Goal: Contribute content

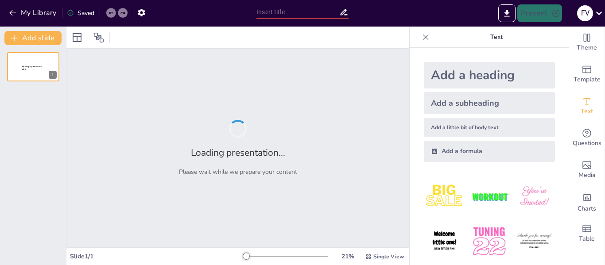
type input "SINDROME DEL POTRO DESNUDO"
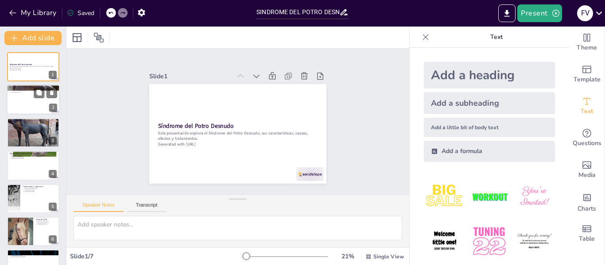
click at [33, 92] on p "Gestión de recursos" at bounding box center [34, 93] width 46 height 2
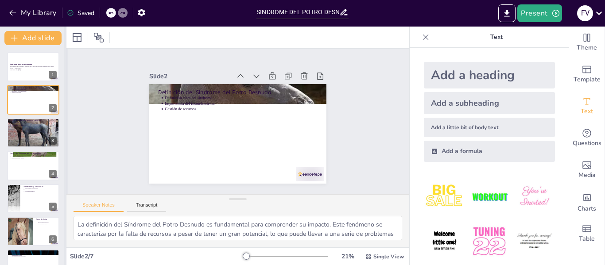
click at [64, 91] on div at bounding box center [66, 146] width 4 height 239
click at [29, 129] on div at bounding box center [33, 132] width 53 height 45
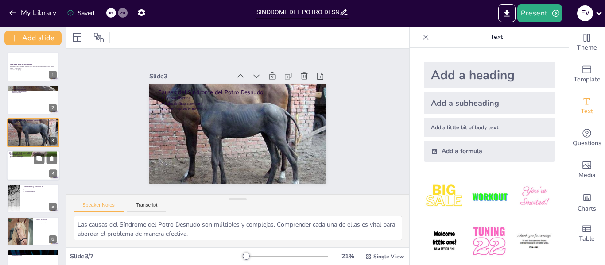
click at [25, 158] on p "Desmotivación del equipo" at bounding box center [34, 159] width 46 height 2
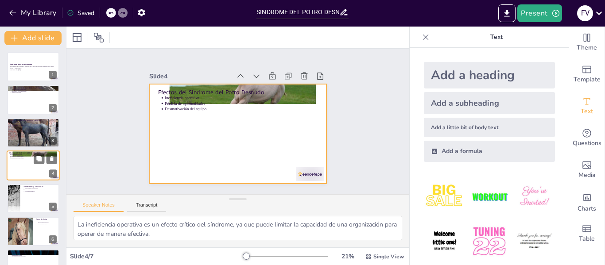
scroll to position [11, 0]
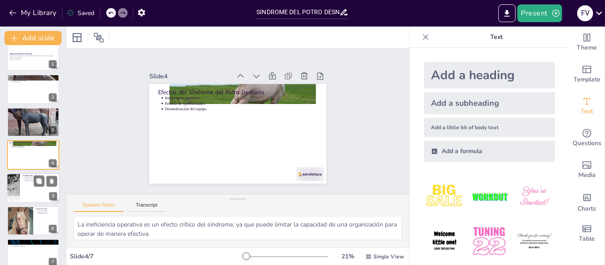
click at [20, 191] on div at bounding box center [33, 188] width 53 height 30
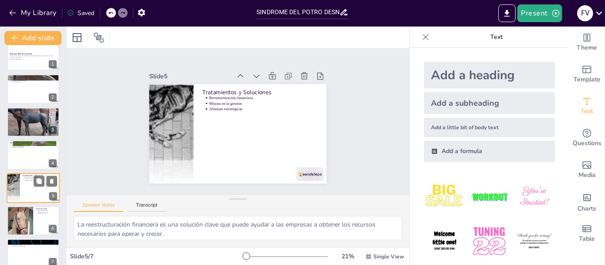
scroll to position [21, 0]
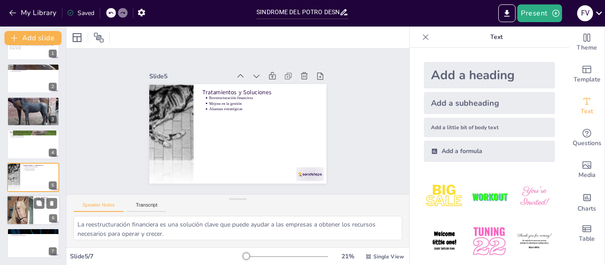
click at [25, 211] on div at bounding box center [20, 210] width 30 height 30
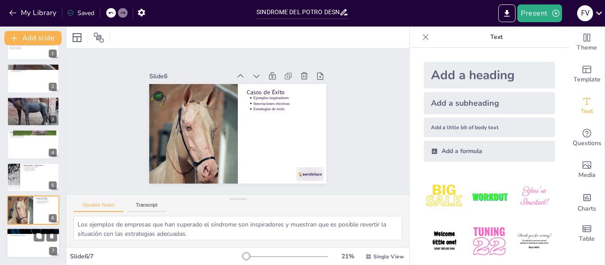
click at [31, 243] on div at bounding box center [33, 244] width 53 height 30
type textarea "Reconocer el Síndrome del Potro Desnudo es el primer paso hacia la solución. La…"
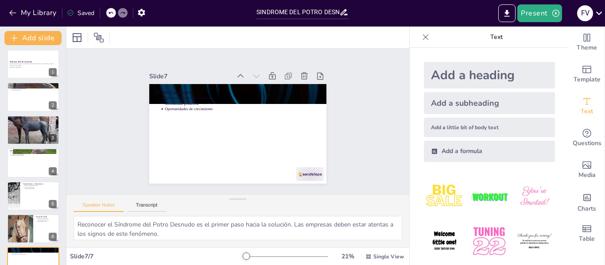
scroll to position [0, 0]
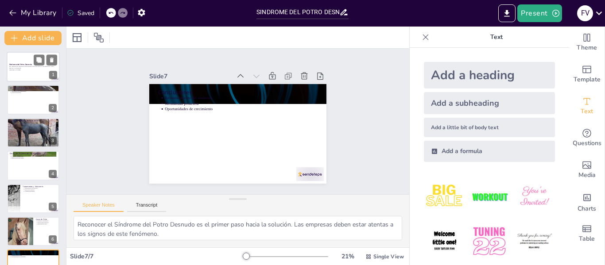
click at [22, 71] on div at bounding box center [33, 67] width 53 height 30
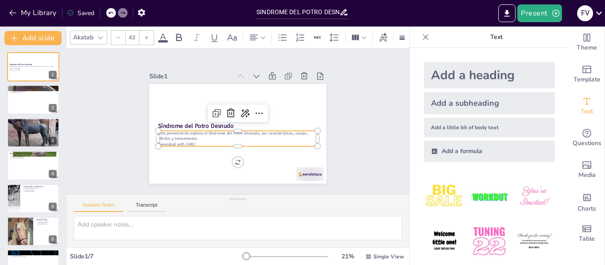
click at [185, 144] on div "Síndrome del Potro Desnudo Esta presentación explora el Síndrome del Potro Desn…" at bounding box center [226, 126] width 163 height 203
click at [344, 94] on div "Slide 1 Síndrome del Potro Desnudo Esta presentación explora el Síndrome del Po…" at bounding box center [238, 121] width 254 height 188
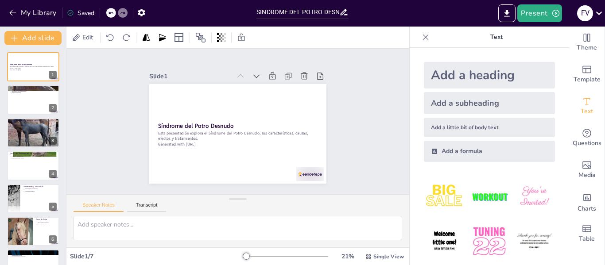
click at [332, 94] on div "Slide 1 Síndrome del Potro Desnudo Esta presentación explora el Síndrome del Po…" at bounding box center [238, 122] width 189 height 254
click at [25, 107] on div at bounding box center [33, 100] width 53 height 30
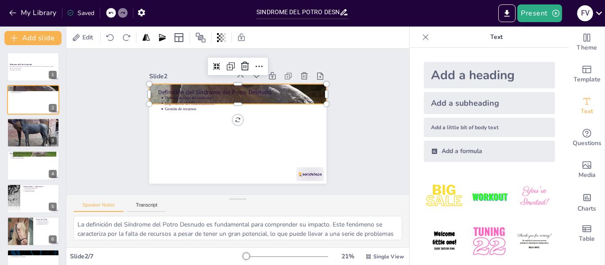
click at [315, 96] on div at bounding box center [254, 99] width 240 height 237
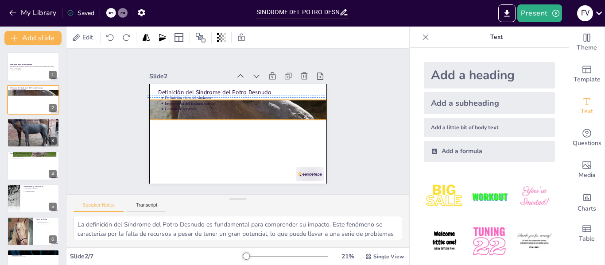
drag, startPoint x: 315, startPoint y: 96, endPoint x: 313, endPoint y: 107, distance: 11.2
click at [313, 107] on div at bounding box center [246, 114] width 241 height 242
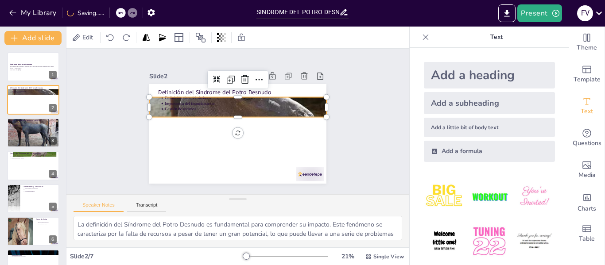
click at [230, 113] on div at bounding box center [243, 109] width 229 height 222
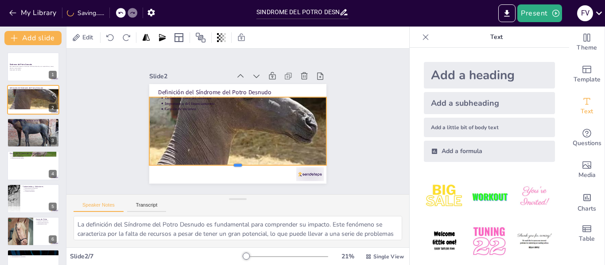
drag, startPoint x: 231, startPoint y: 114, endPoint x: 231, endPoint y: 162, distance: 47.9
click at [231, 162] on div at bounding box center [210, 160] width 148 height 110
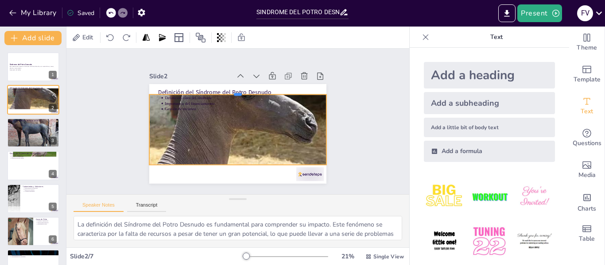
click at [246, 91] on div at bounding box center [268, 127] width 44 height 175
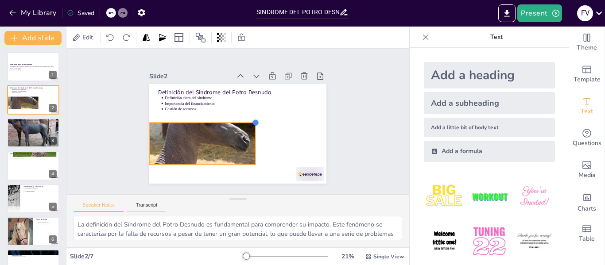
drag, startPoint x: 320, startPoint y: 93, endPoint x: 249, endPoint y: 123, distance: 77.0
click at [249, 128] on div at bounding box center [252, 133] width 10 height 10
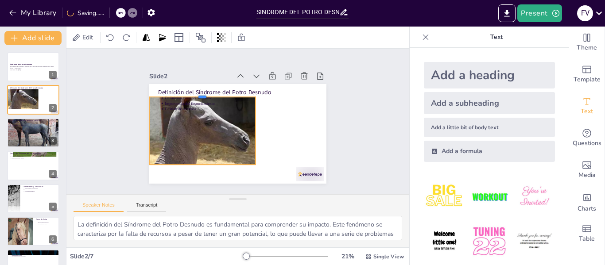
drag, startPoint x: 197, startPoint y: 119, endPoint x: 203, endPoint y: 94, distance: 26.4
click at [203, 94] on div at bounding box center [230, 77] width 84 height 76
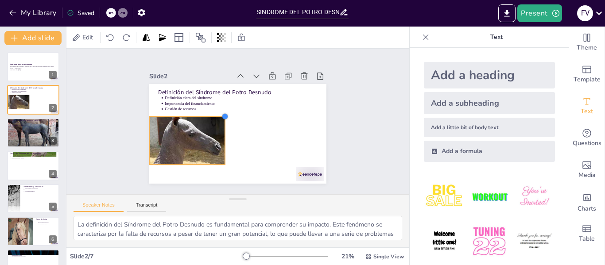
drag, startPoint x: 250, startPoint y: 94, endPoint x: 218, endPoint y: 113, distance: 37.0
click at [226, 113] on div at bounding box center [231, 110] width 10 height 10
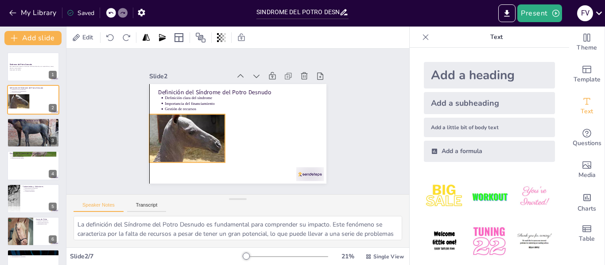
click at [208, 111] on div at bounding box center [259, 72] width 103 height 103
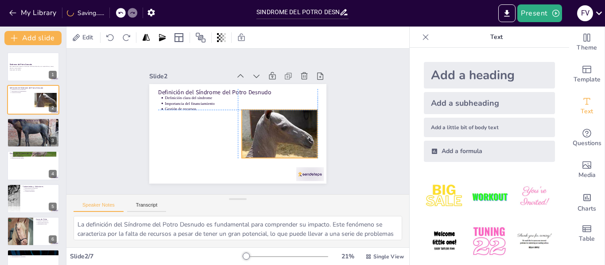
drag, startPoint x: 175, startPoint y: 121, endPoint x: 266, endPoint y: 117, distance: 90.5
click at [266, 117] on div at bounding box center [272, 94] width 101 height 103
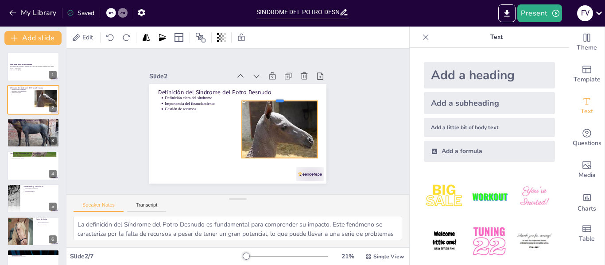
drag, startPoint x: 274, startPoint y: 105, endPoint x: 282, endPoint y: 95, distance: 12.3
click at [282, 100] on div at bounding box center [286, 122] width 69 height 44
click at [354, 129] on div "Slide 1 Síndrome del Potro Desnudo Esta presentación explora el Síndrome del Po…" at bounding box center [237, 122] width 363 height 320
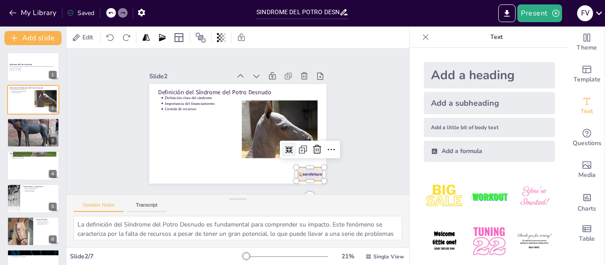
click at [290, 191] on div at bounding box center [274, 204] width 31 height 26
click at [280, 190] on div at bounding box center [270, 200] width 20 height 20
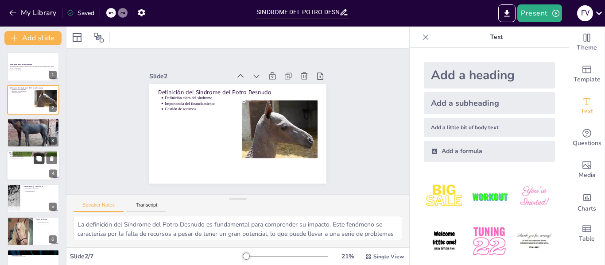
click at [37, 160] on icon at bounding box center [38, 158] width 5 height 5
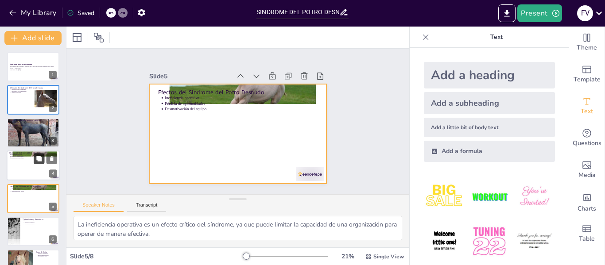
scroll to position [43, 0]
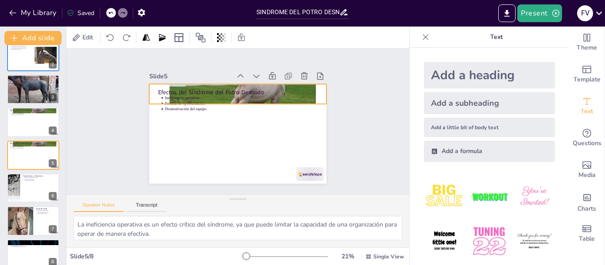
click at [308, 83] on div at bounding box center [258, 103] width 188 height 194
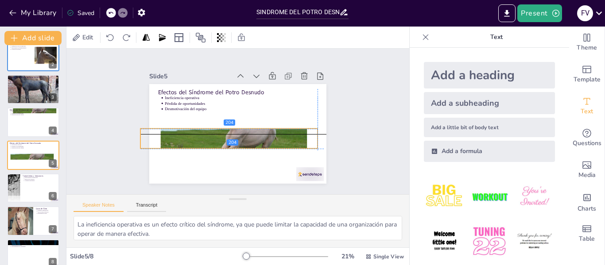
drag, startPoint x: 308, startPoint y: 83, endPoint x: 300, endPoint y: 130, distance: 47.7
click at [300, 130] on div at bounding box center [220, 129] width 194 height 188
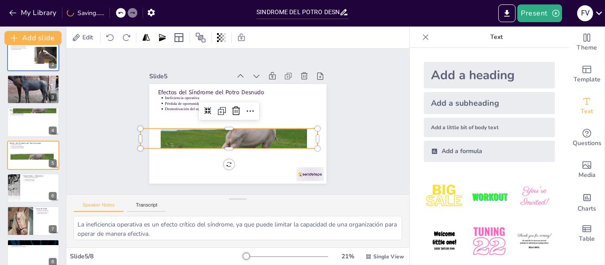
click at [224, 126] on div at bounding box center [222, 131] width 200 height 169
click at [222, 125] on div at bounding box center [244, 114] width 165 height 78
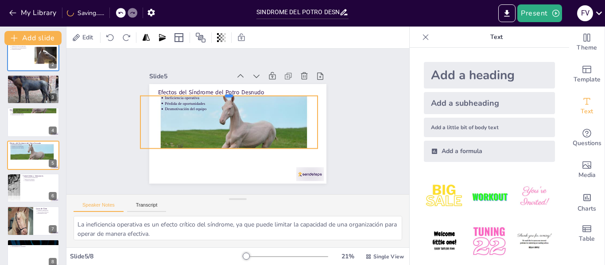
drag, startPoint x: 222, startPoint y: 125, endPoint x: 227, endPoint y: 92, distance: 33.2
click at [227, 121] on div at bounding box center [237, 152] width 171 height 62
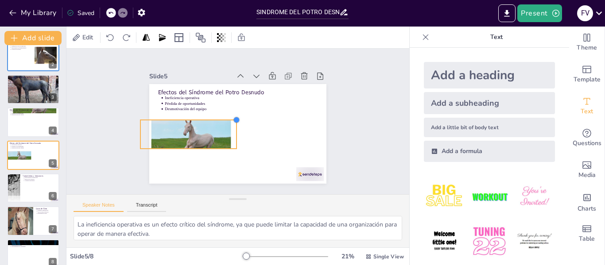
drag, startPoint x: 311, startPoint y: 93, endPoint x: 223, endPoint y: 124, distance: 93.6
click at [223, 124] on div "Efectos del Síndrome del Potro Desnudo Ineficiencia operativa Pérdida de oportu…" at bounding box center [231, 132] width 203 height 175
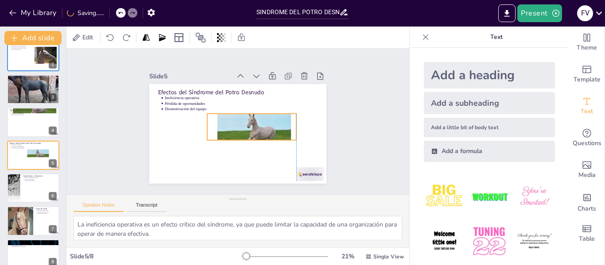
drag, startPoint x: 184, startPoint y: 129, endPoint x: 250, endPoint y: 120, distance: 66.2
click at [250, 120] on div at bounding box center [231, 140] width 79 height 101
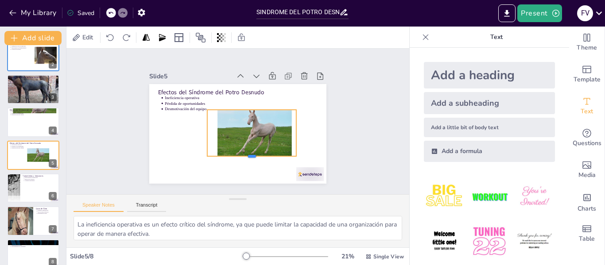
drag, startPoint x: 243, startPoint y: 134, endPoint x: 252, endPoint y: 154, distance: 21.8
click at [252, 154] on div at bounding box center [231, 161] width 81 height 51
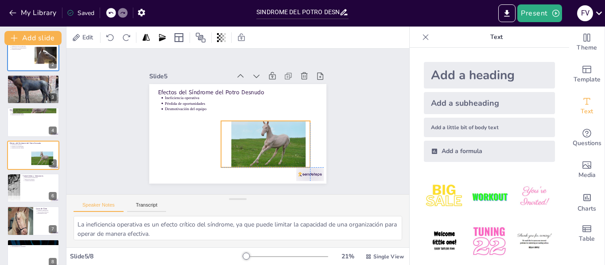
drag, startPoint x: 261, startPoint y: 132, endPoint x: 276, endPoint y: 144, distance: 19.1
click at [276, 144] on div at bounding box center [247, 156] width 101 height 92
click at [290, 191] on div at bounding box center [274, 204] width 31 height 26
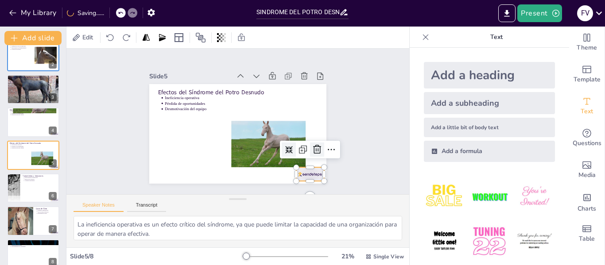
click at [304, 174] on icon at bounding box center [299, 179] width 11 height 11
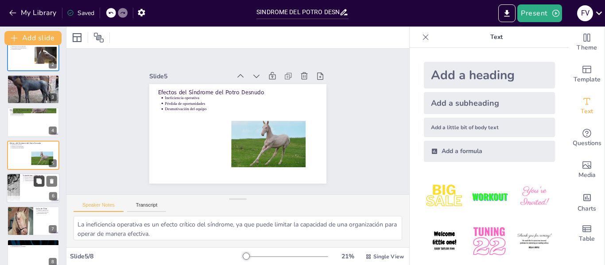
click at [44, 181] on button at bounding box center [39, 181] width 11 height 11
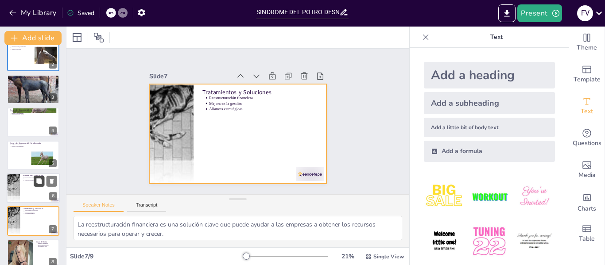
scroll to position [87, 0]
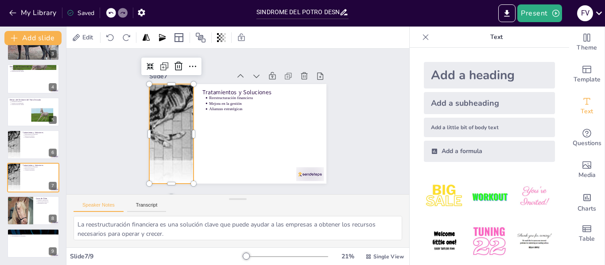
click at [175, 106] on div at bounding box center [184, 80] width 159 height 161
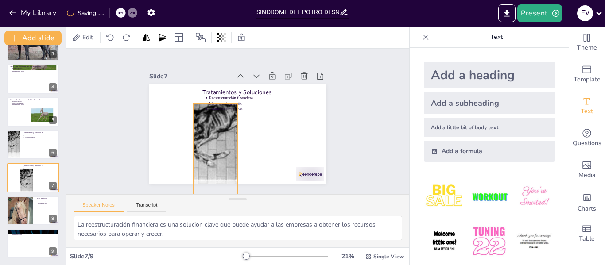
drag, startPoint x: 175, startPoint y: 106, endPoint x: 226, endPoint y: 129, distance: 55.3
click at [226, 129] on div at bounding box center [200, 130] width 161 height 159
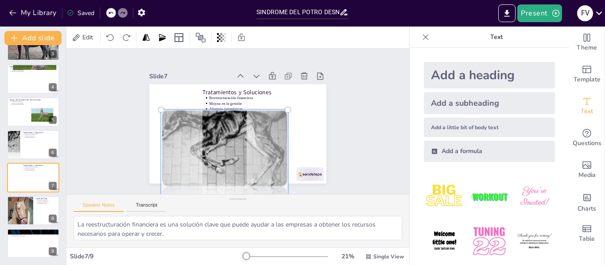
click at [268, 160] on div at bounding box center [259, 168] width 17 height 17
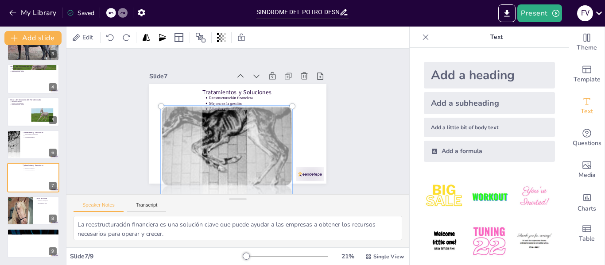
click at [286, 115] on div at bounding box center [295, 124] width 18 height 18
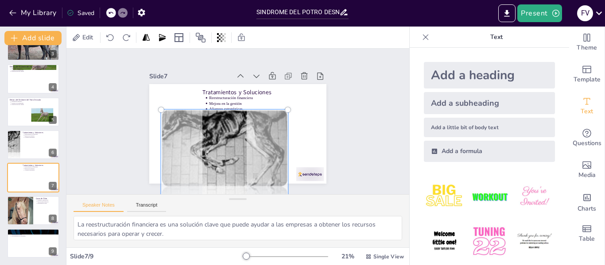
drag, startPoint x: 286, startPoint y: 103, endPoint x: 230, endPoint y: 130, distance: 61.6
click at [230, 130] on div at bounding box center [243, 81] width 145 height 124
drag, startPoint x: 227, startPoint y: 130, endPoint x: 227, endPoint y: 139, distance: 8.4
click at [227, 139] on div at bounding box center [198, 113] width 124 height 148
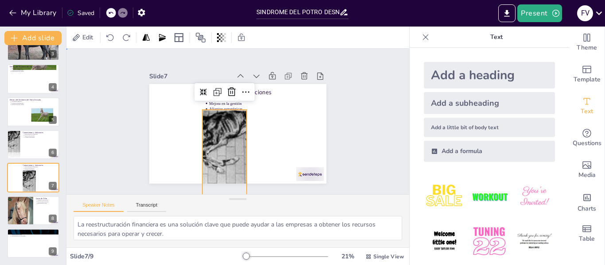
click at [332, 114] on div "Slide 1 Síndrome del Potro Desnudo Esta presentación explora el Síndrome del Po…" at bounding box center [238, 122] width 189 height 254
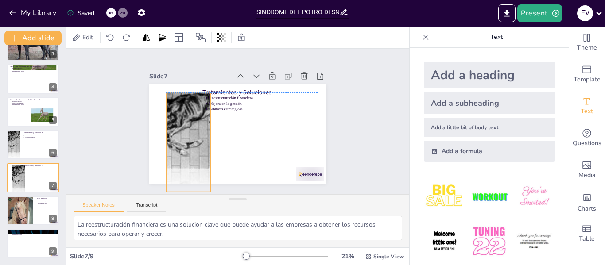
drag, startPoint x: 223, startPoint y: 142, endPoint x: 187, endPoint y: 121, distance: 41.7
click at [187, 121] on div at bounding box center [239, 68] width 143 height 156
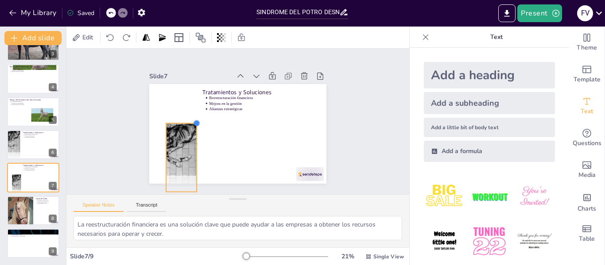
drag, startPoint x: 205, startPoint y: 87, endPoint x: 189, endPoint y: 127, distance: 42.5
click at [199, 104] on div at bounding box center [204, 99] width 10 height 10
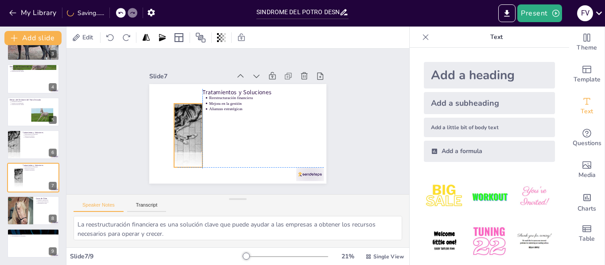
drag, startPoint x: 175, startPoint y: 150, endPoint x: 187, endPoint y: 126, distance: 26.2
click at [239, 126] on div at bounding box center [289, 128] width 100 height 91
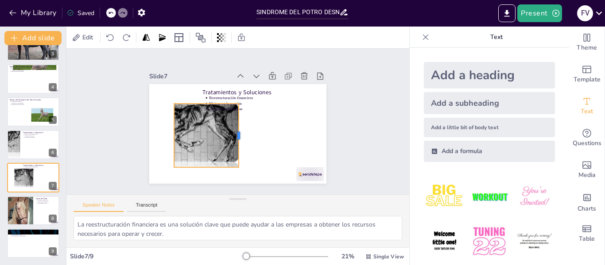
drag, startPoint x: 196, startPoint y: 131, endPoint x: 232, endPoint y: 124, distance: 36.9
click at [232, 124] on div at bounding box center [235, 136] width 38 height 59
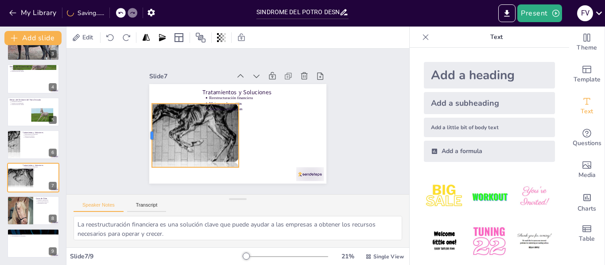
drag, startPoint x: 166, startPoint y: 131, endPoint x: 144, endPoint y: 127, distance: 22.5
click at [144, 119] on div at bounding box center [153, 89] width 38 height 59
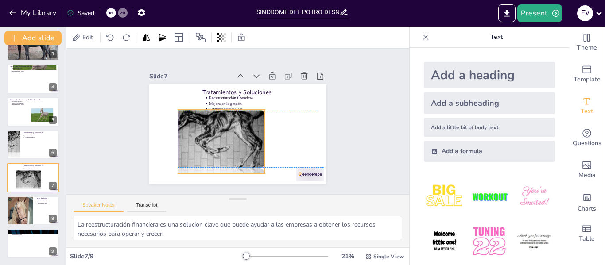
drag, startPoint x: 177, startPoint y: 127, endPoint x: 210, endPoint y: 130, distance: 32.9
click at [210, 130] on div at bounding box center [205, 122] width 115 height 118
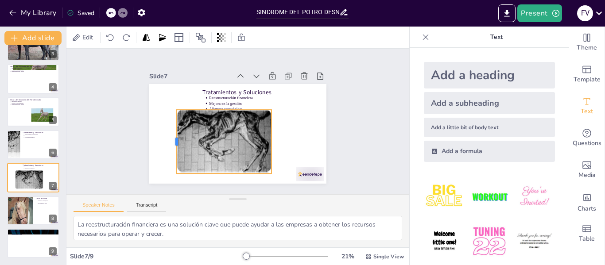
drag, startPoint x: 177, startPoint y: 140, endPoint x: 169, endPoint y: 140, distance: 8.0
click at [169, 140] on div at bounding box center [170, 113] width 32 height 61
click at [333, 123] on div "Slide 1 Síndrome del Potro Desnudo Esta presentación explora el Síndrome del Po…" at bounding box center [237, 121] width 221 height 259
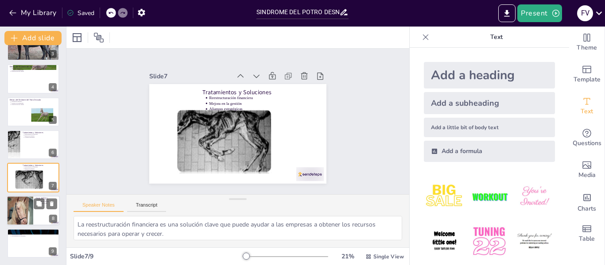
click at [31, 210] on div at bounding box center [20, 211] width 30 height 30
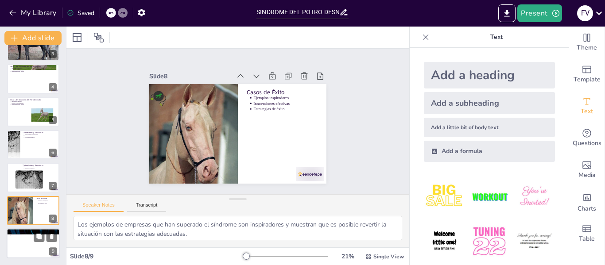
click at [25, 240] on div at bounding box center [33, 244] width 53 height 30
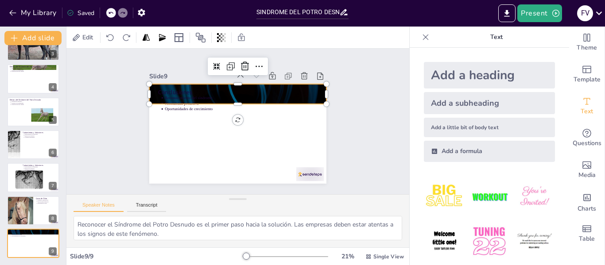
click at [315, 87] on div at bounding box center [265, 121] width 100 height 177
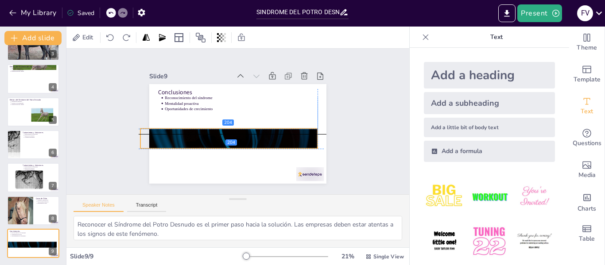
drag, startPoint x: 316, startPoint y: 87, endPoint x: 315, endPoint y: 122, distance: 35.0
click at [315, 122] on div at bounding box center [227, 137] width 187 height 117
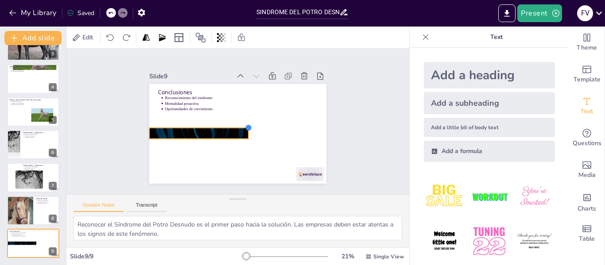
drag, startPoint x: 320, startPoint y: 117, endPoint x: 237, endPoint y: 139, distance: 85.9
click at [237, 139] on div "Conclusiones Reconocimiento del síndrome Mentalidad proactiva Oportunidades de …" at bounding box center [228, 129] width 185 height 202
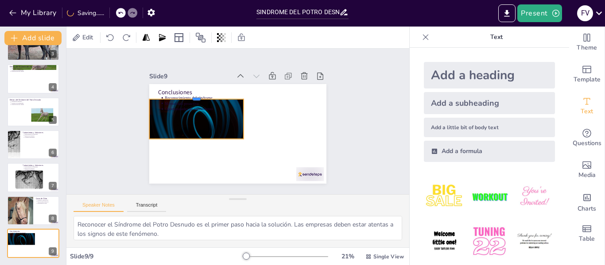
drag, startPoint x: 189, startPoint y: 125, endPoint x: 194, endPoint y: 95, distance: 30.0
click at [194, 95] on div at bounding box center [224, 74] width 75 height 68
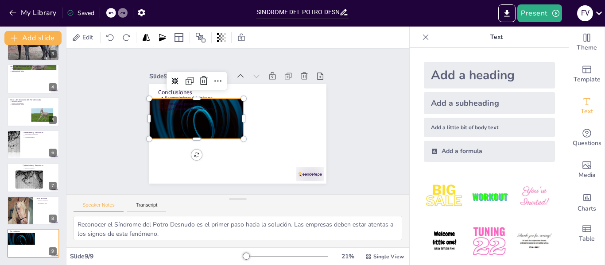
click at [191, 135] on div at bounding box center [203, 101] width 115 height 112
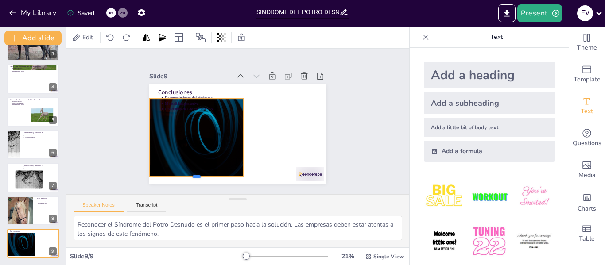
drag, startPoint x: 187, startPoint y: 137, endPoint x: 197, endPoint y: 175, distance: 39.8
click at [197, 176] on div at bounding box center [203, 184] width 95 height 17
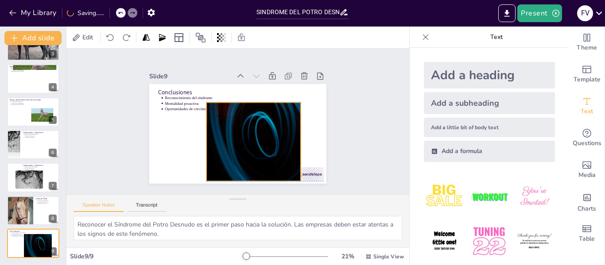
drag, startPoint x: 183, startPoint y: 145, endPoint x: 241, endPoint y: 145, distance: 57.6
click at [241, 145] on div at bounding box center [238, 153] width 132 height 134
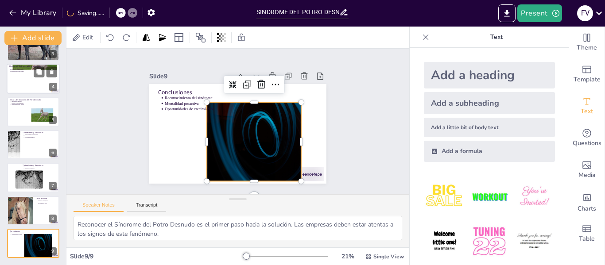
click at [31, 81] on div at bounding box center [33, 79] width 53 height 30
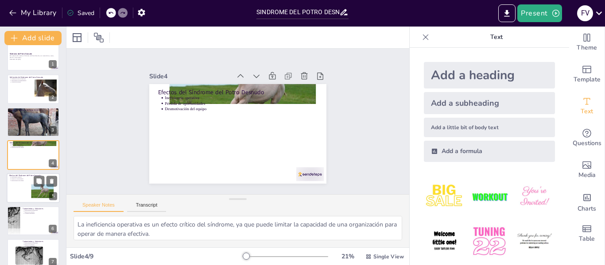
click at [21, 190] on div at bounding box center [33, 188] width 53 height 30
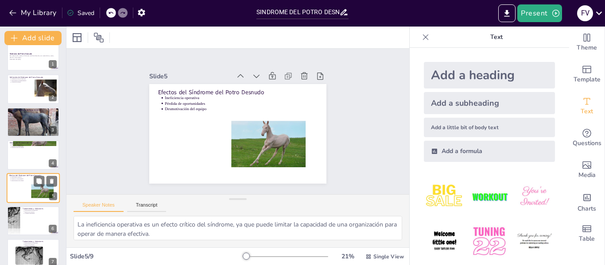
scroll to position [43, 0]
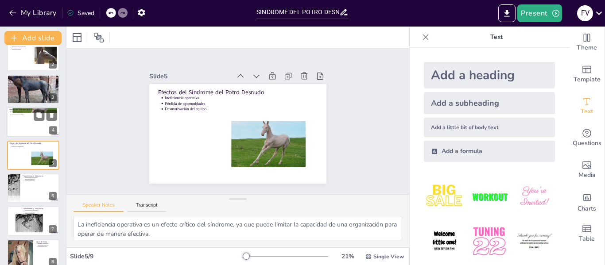
click at [39, 128] on div at bounding box center [33, 122] width 53 height 30
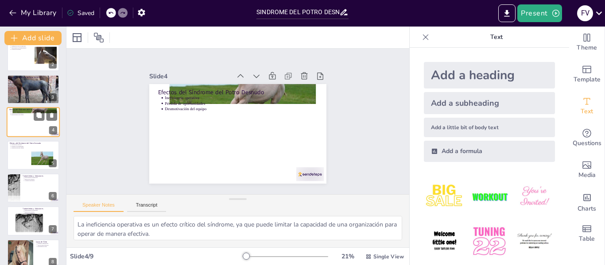
scroll to position [11, 0]
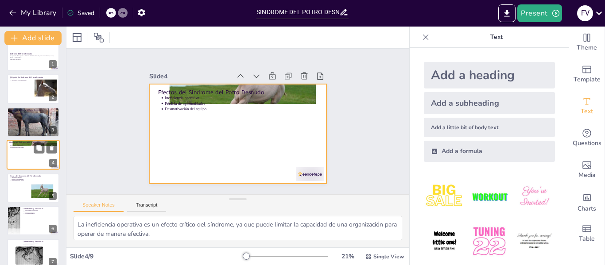
click at [26, 149] on div at bounding box center [33, 155] width 53 height 30
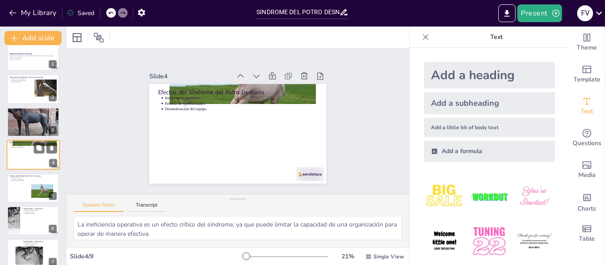
click at [26, 149] on div at bounding box center [33, 155] width 53 height 30
click at [52, 149] on icon at bounding box center [52, 148] width 4 height 5
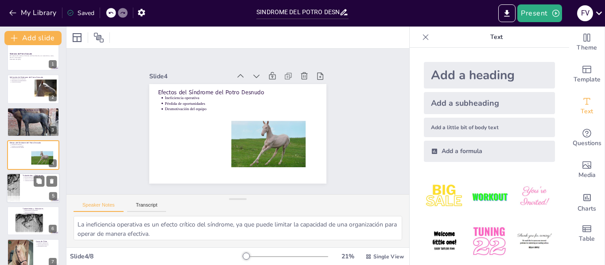
click at [23, 187] on div at bounding box center [33, 188] width 53 height 30
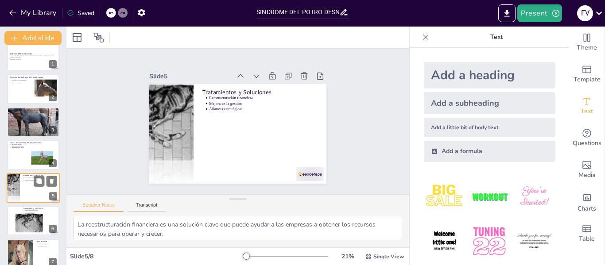
scroll to position [43, 0]
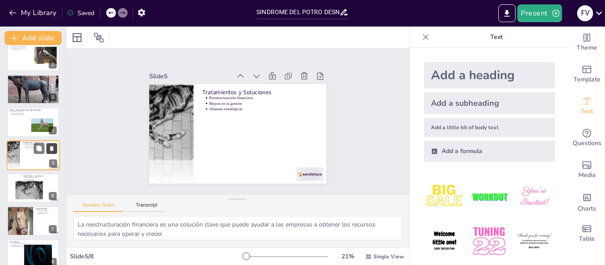
click at [53, 150] on icon at bounding box center [52, 148] width 4 height 5
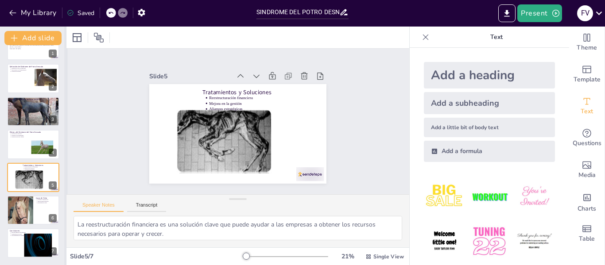
click at [64, 70] on div at bounding box center [66, 146] width 4 height 239
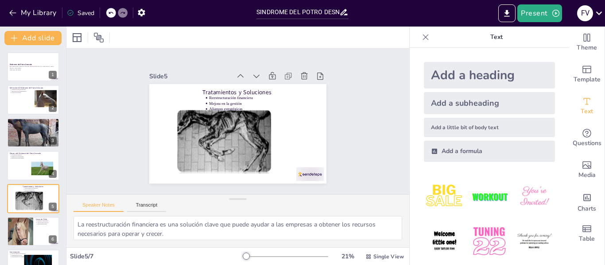
click at [266, 257] on div at bounding box center [285, 256] width 85 height 7
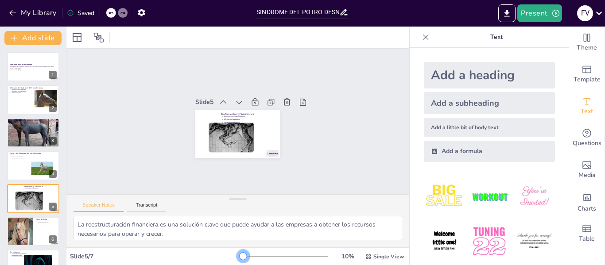
drag, startPoint x: 266, startPoint y: 257, endPoint x: 222, endPoint y: 256, distance: 43.9
click at [222, 256] on div "Slide 5 / 7 10 % Single View" at bounding box center [237, 257] width 343 height 14
click at [423, 38] on icon at bounding box center [426, 37] width 6 height 6
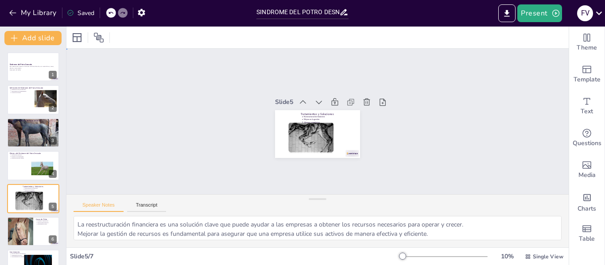
click at [418, 107] on div "Slide 1 Síndrome del Potro Desnudo Esta presentación explora el Síndrome del Po…" at bounding box center [318, 122] width 508 height 378
click at [29, 130] on div at bounding box center [33, 132] width 53 height 45
type textarea "Las causas del Síndrome del Potro Desnudo son múltiples y complejas. Comprender…"
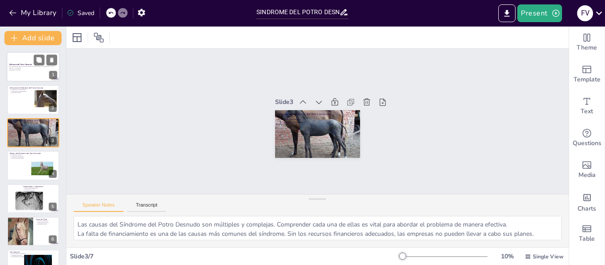
click at [25, 71] on div at bounding box center [33, 67] width 53 height 30
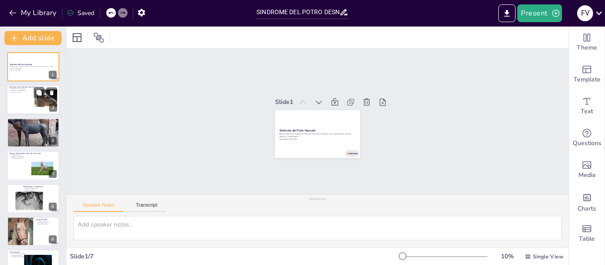
click at [21, 90] on p "Importancia del financiamiento" at bounding box center [34, 91] width 46 height 2
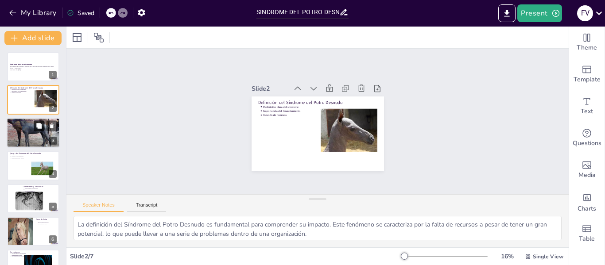
click at [35, 128] on button at bounding box center [39, 126] width 11 height 11
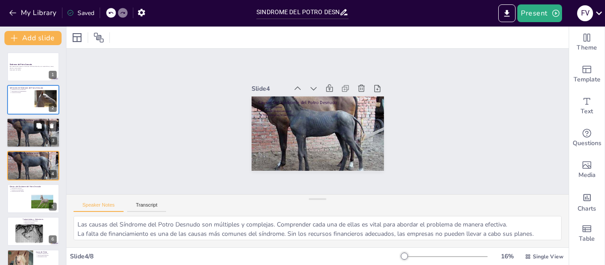
scroll to position [11, 0]
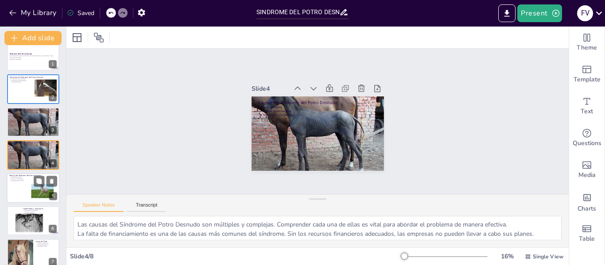
click at [35, 195] on div at bounding box center [41, 191] width 27 height 15
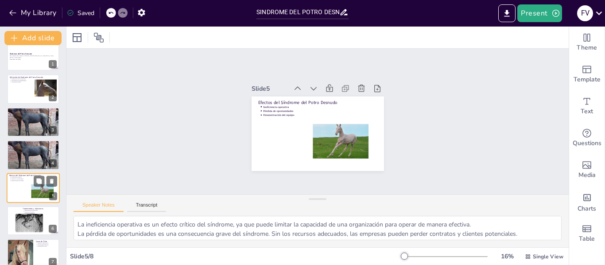
scroll to position [43, 0]
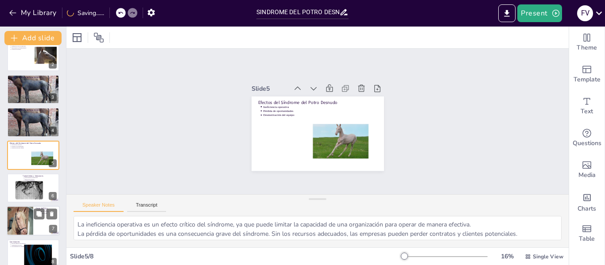
click at [22, 230] on div at bounding box center [20, 222] width 30 height 30
type textarea "Los ejemplos de empresas que han superado el síndrome son inspiradores y muestr…"
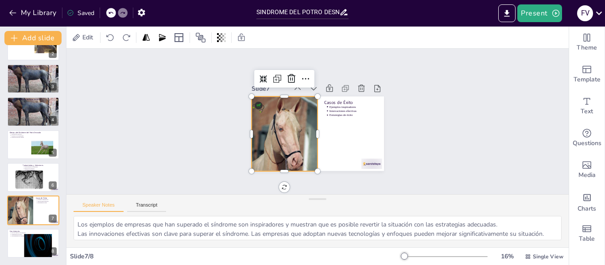
click at [277, 132] on div at bounding box center [288, 102] width 104 height 104
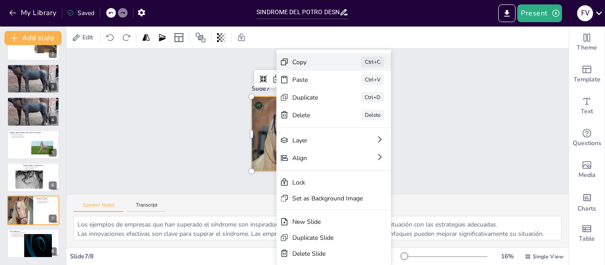
click at [350, 142] on div "Copy" at bounding box center [368, 161] width 36 height 39
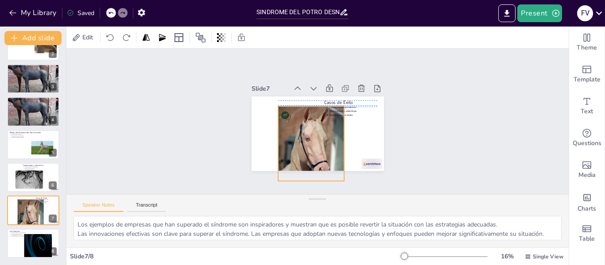
drag, startPoint x: 261, startPoint y: 113, endPoint x: 288, endPoint y: 120, distance: 27.5
click at [288, 120] on div at bounding box center [296, 130] width 104 height 104
click at [288, 120] on div at bounding box center [295, 122] width 94 height 94
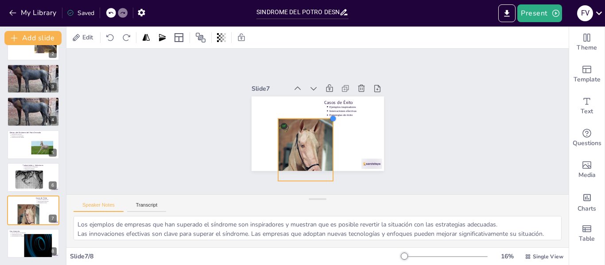
drag, startPoint x: 336, startPoint y: 102, endPoint x: 319, endPoint y: 120, distance: 24.4
click at [319, 120] on div "Casos de Éxito Ejemplos inspiradores Innovaciones efectivas Estrategias de éxito" at bounding box center [305, 124] width 101 height 145
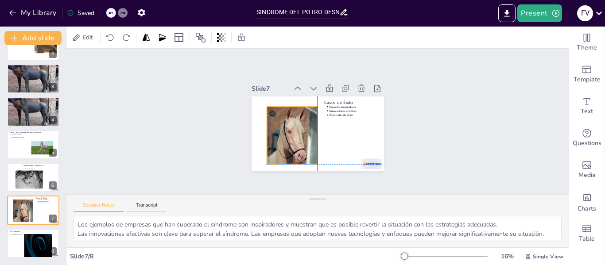
drag, startPoint x: 288, startPoint y: 148, endPoint x: 276, endPoint y: 129, distance: 22.4
click at [276, 129] on div at bounding box center [289, 114] width 81 height 81
click at [283, 128] on div at bounding box center [315, 93] width 76 height 76
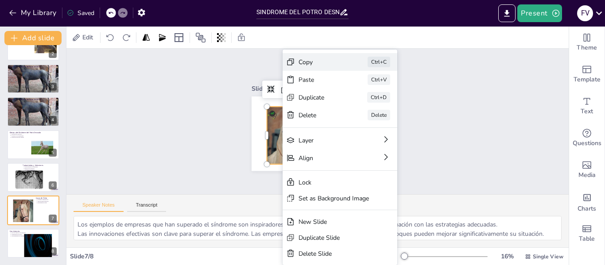
click at [306, 148] on div "Copy Ctrl+C" at bounding box center [275, 199] width 82 height 103
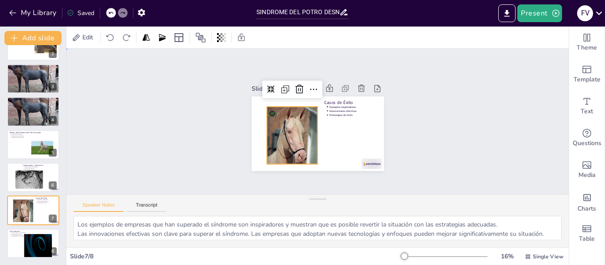
click at [426, 114] on div "Slide 1 Síndrome del Potro Desnudo Esta presentación explora el Síndrome del Po…" at bounding box center [318, 122] width 508 height 378
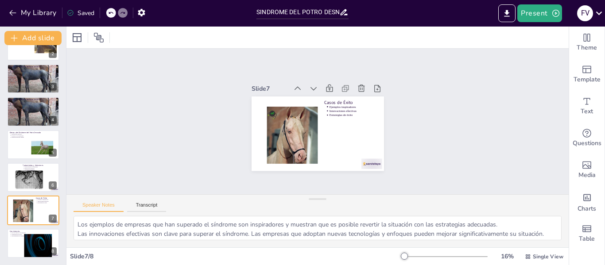
scroll to position [0, 0]
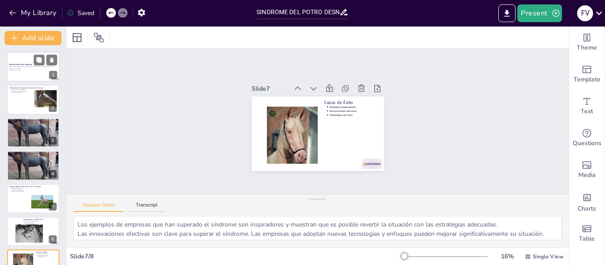
click at [31, 60] on div at bounding box center [33, 67] width 53 height 30
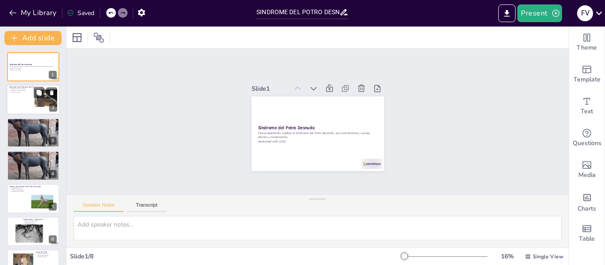
click at [27, 107] on div at bounding box center [33, 100] width 53 height 30
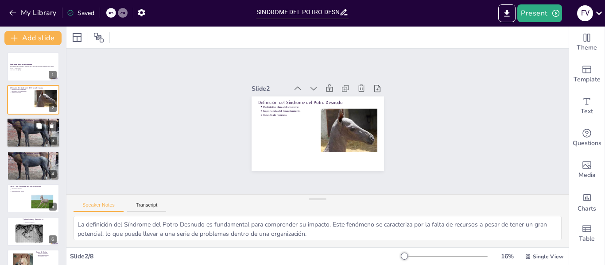
click at [28, 144] on div at bounding box center [33, 132] width 53 height 45
type textarea "Las causas del Síndrome del Potro Desnudo son múltiples y complejas. Comprender…"
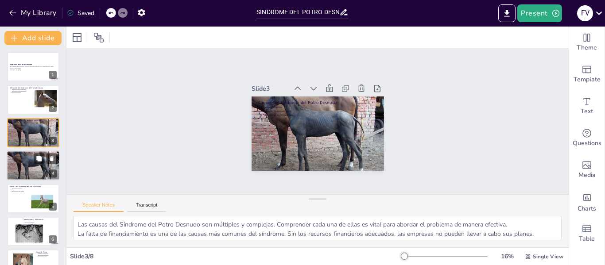
click at [28, 153] on p "Causas del Síndrome del Potro Desnudo" at bounding box center [33, 153] width 48 height 3
